Goal: Register for event/course

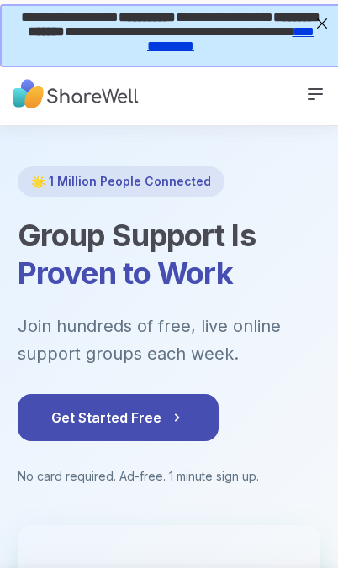
click at [307, 32] on span "**********" at bounding box center [168, 29] width 299 height 41
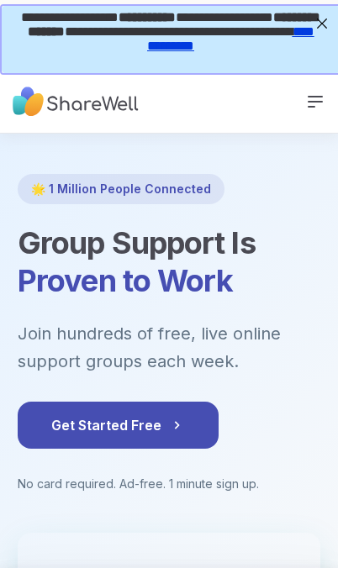
click at [314, 107] on icon at bounding box center [314, 102] width 13 height 10
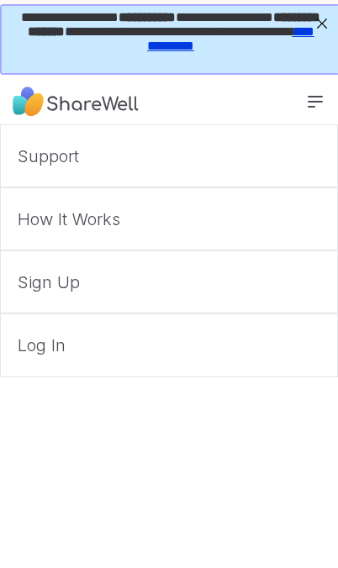
click at [46, 348] on link "Log In" at bounding box center [169, 344] width 338 height 63
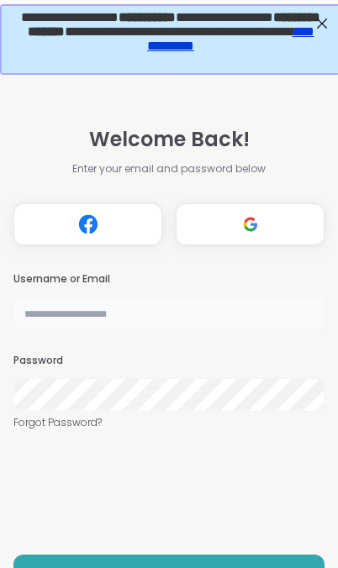
click at [53, 317] on input "text" at bounding box center [168, 314] width 311 height 34
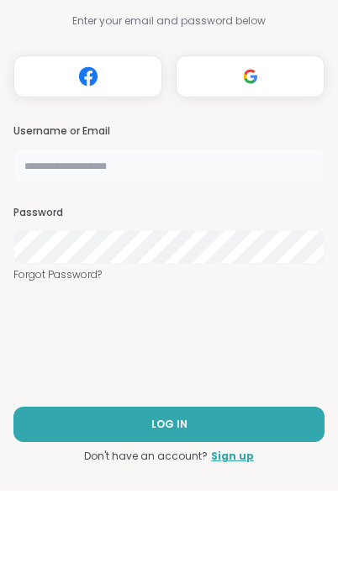
type input "**********"
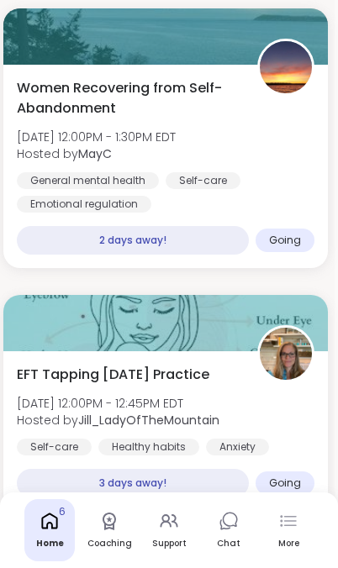
scroll to position [423, 3]
click at [289, 531] on div "More" at bounding box center [288, 530] width 50 height 62
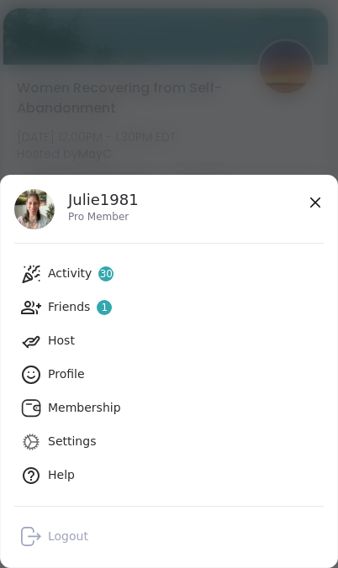
click at [45, 304] on link "Friends 1" at bounding box center [168, 308] width 309 height 34
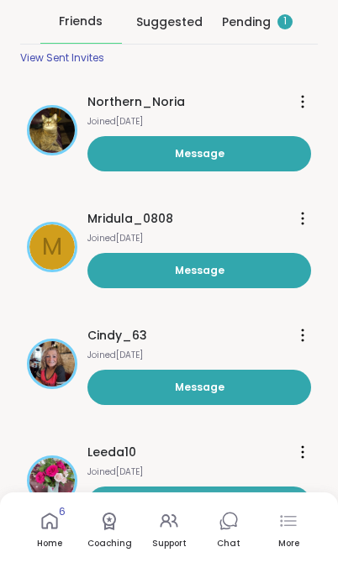
click at [245, 17] on div "Pending 1" at bounding box center [257, 21] width 71 height 17
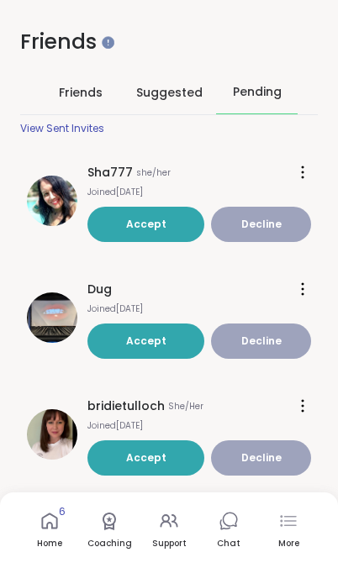
click at [70, 90] on span "Friends" at bounding box center [81, 92] width 44 height 17
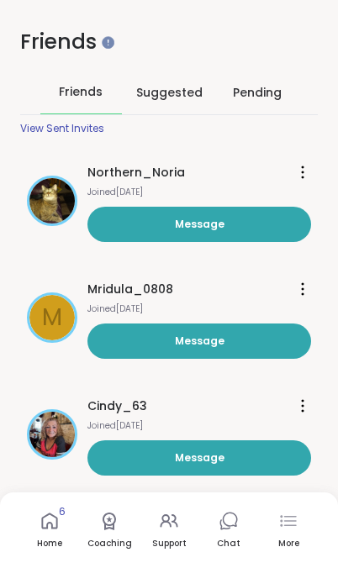
click at [50, 528] on icon at bounding box center [49, 521] width 20 height 20
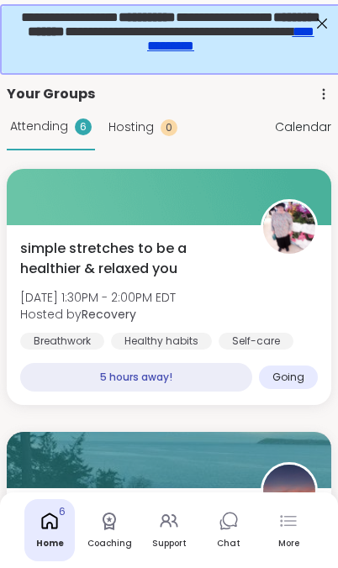
click at [109, 531] on link "Coaching" at bounding box center [109, 530] width 50 height 62
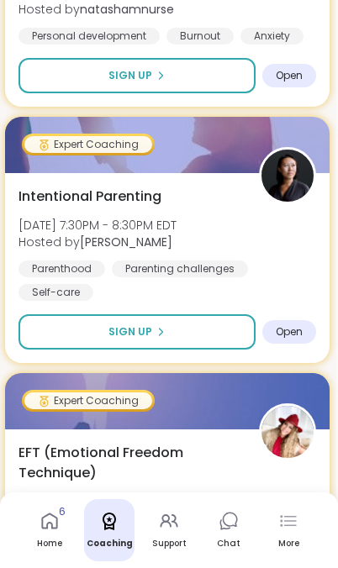
scroll to position [9176, 2]
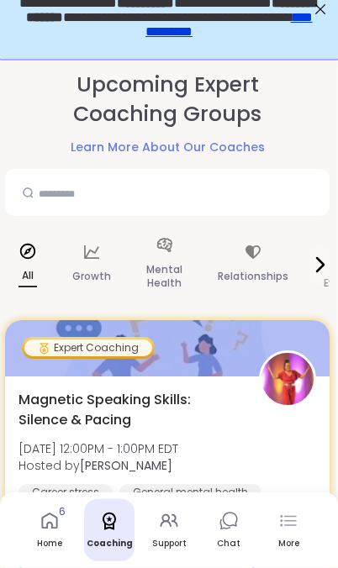
scroll to position [0, 2]
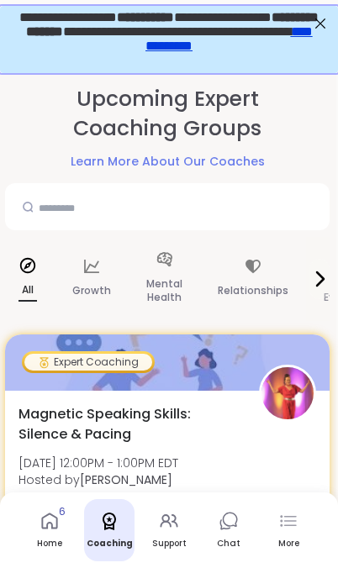
click at [25, 286] on p "All" at bounding box center [27, 291] width 18 height 22
click at [318, 281] on icon at bounding box center [319, 279] width 20 height 20
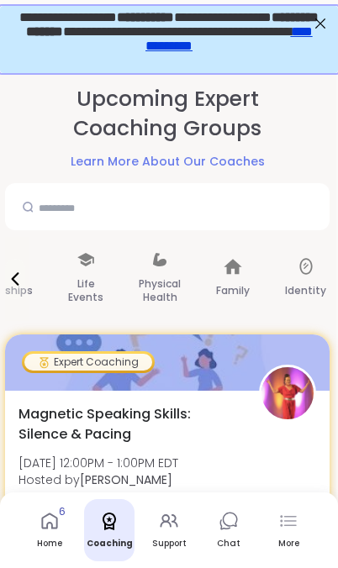
scroll to position [0, 0]
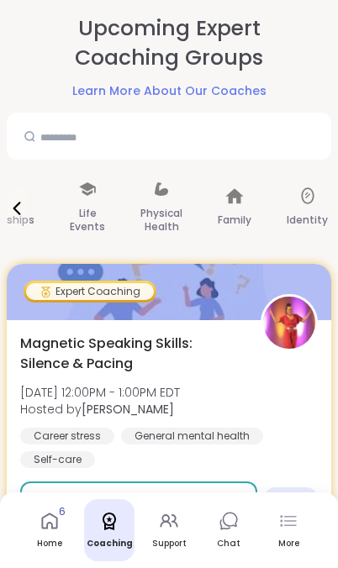
click at [298, 534] on div "More" at bounding box center [288, 530] width 50 height 62
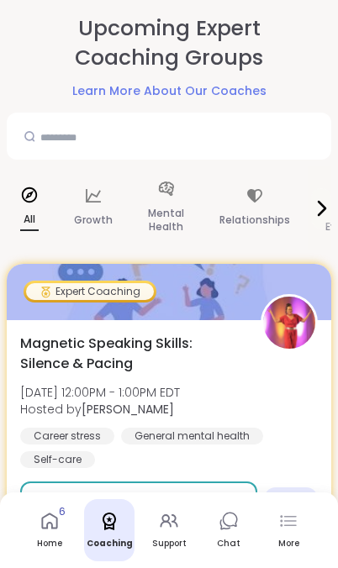
click at [45, 529] on icon at bounding box center [49, 521] width 20 height 20
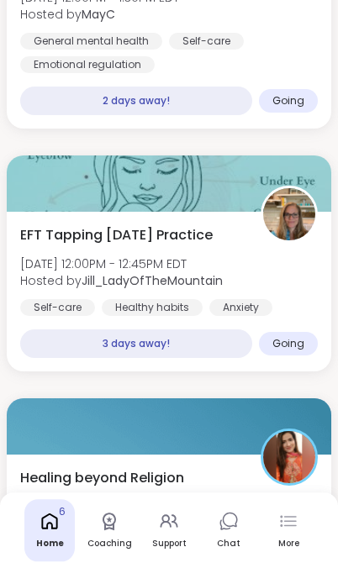
scroll to position [563, 0]
click at [110, 521] on icon at bounding box center [108, 521] width 13 height 18
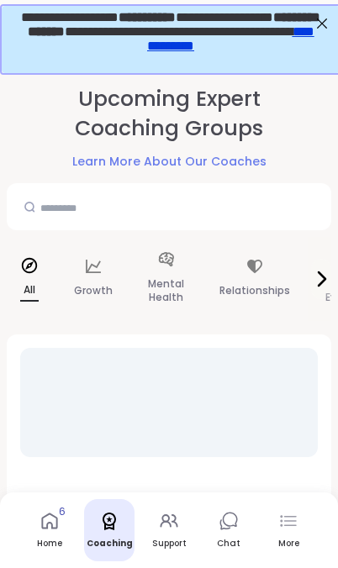
click at [171, 522] on icon at bounding box center [169, 521] width 20 height 20
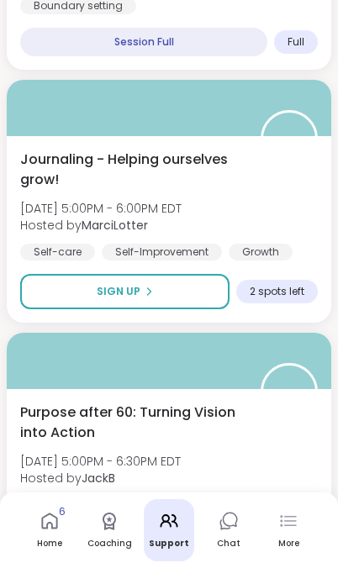
scroll to position [6617, 0]
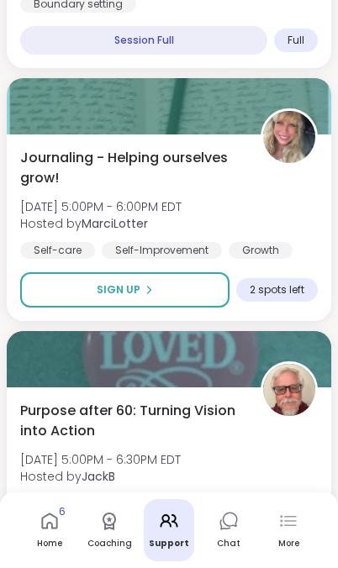
click at [94, 291] on button "Sign Up" at bounding box center [124, 289] width 209 height 35
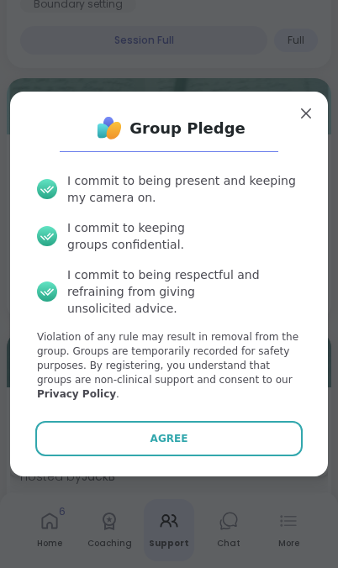
click at [140, 456] on button "Agree" at bounding box center [168, 438] width 266 height 35
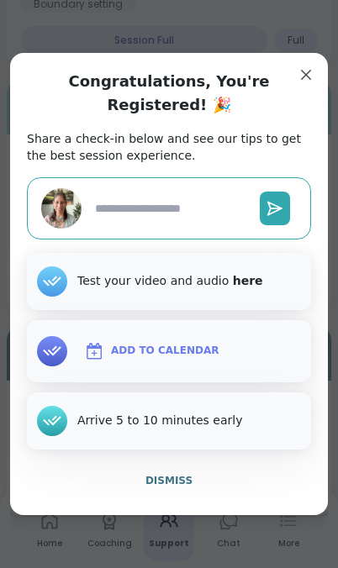
click at [150, 360] on span "Add to Calendar" at bounding box center [165, 351] width 108 height 17
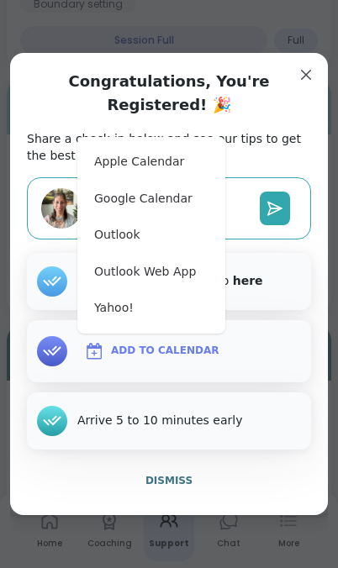
click at [118, 181] on button "Apple Calendar" at bounding box center [151, 162] width 134 height 37
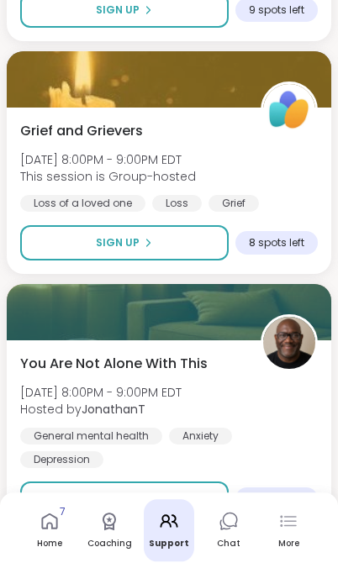
scroll to position [8923, 0]
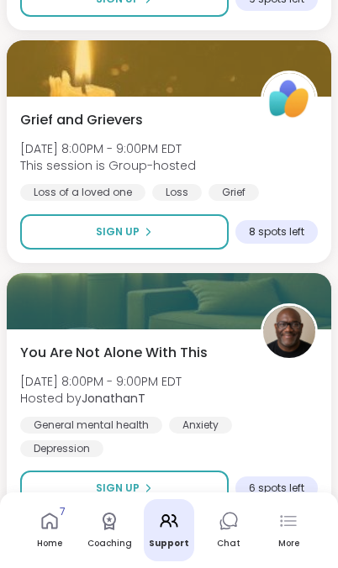
click at [90, 562] on button "Load more groups" at bounding box center [169, 563] width 324 height 35
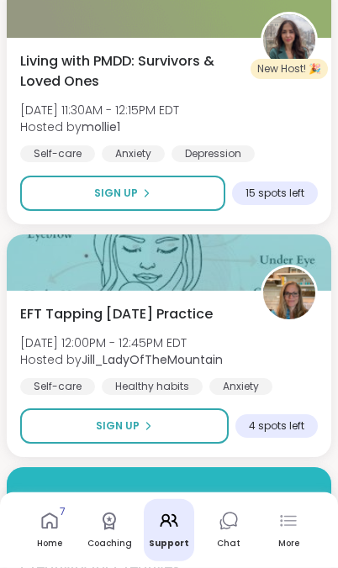
scroll to position [15101, 0]
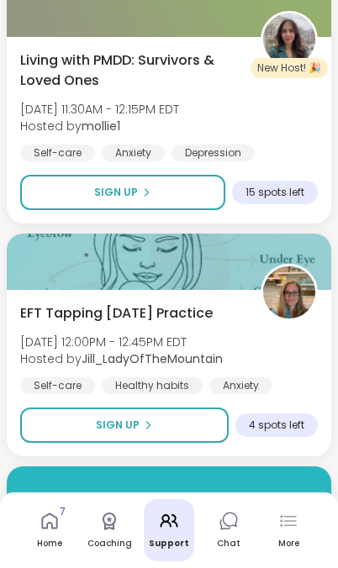
click at [165, 407] on button "Sign Up" at bounding box center [124, 424] width 208 height 35
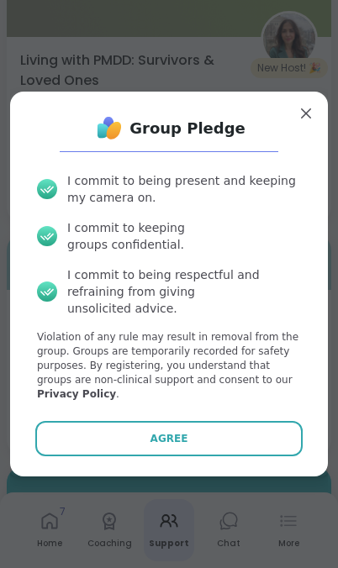
click at [196, 456] on button "Agree" at bounding box center [168, 438] width 266 height 35
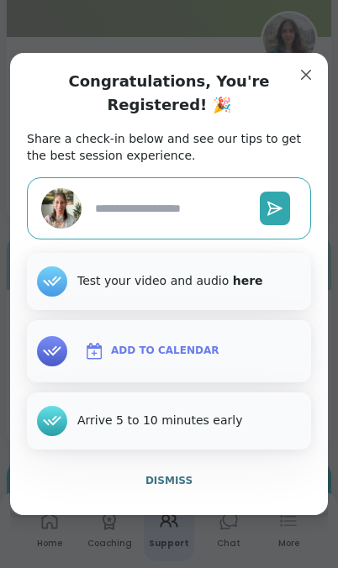
type textarea "*"
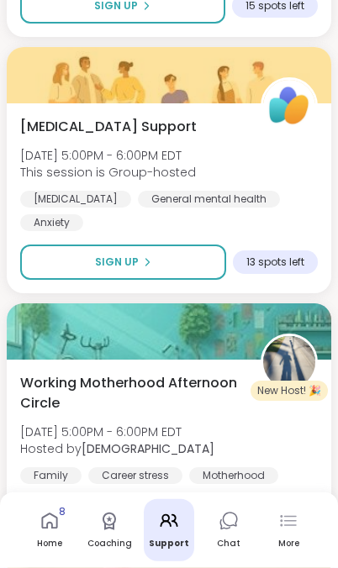
scroll to position [17015, 0]
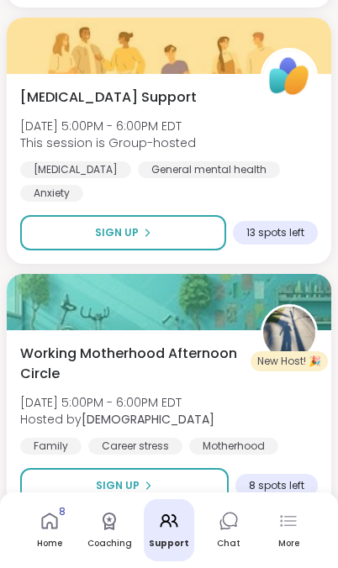
click at [238, 538] on div "Chat" at bounding box center [229, 544] width 24 height 12
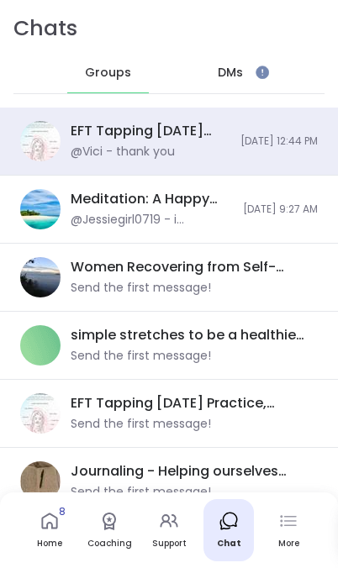
click at [42, 528] on icon at bounding box center [49, 521] width 20 height 20
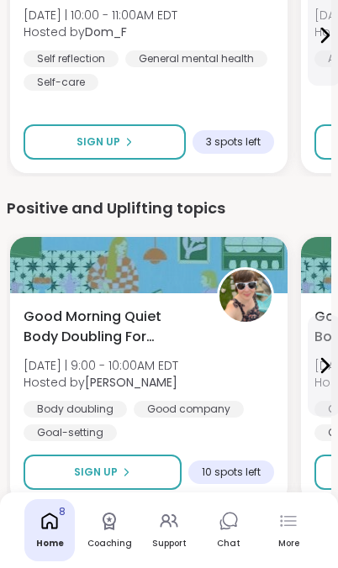
scroll to position [3362, 0]
